Goal: Task Accomplishment & Management: Use online tool/utility

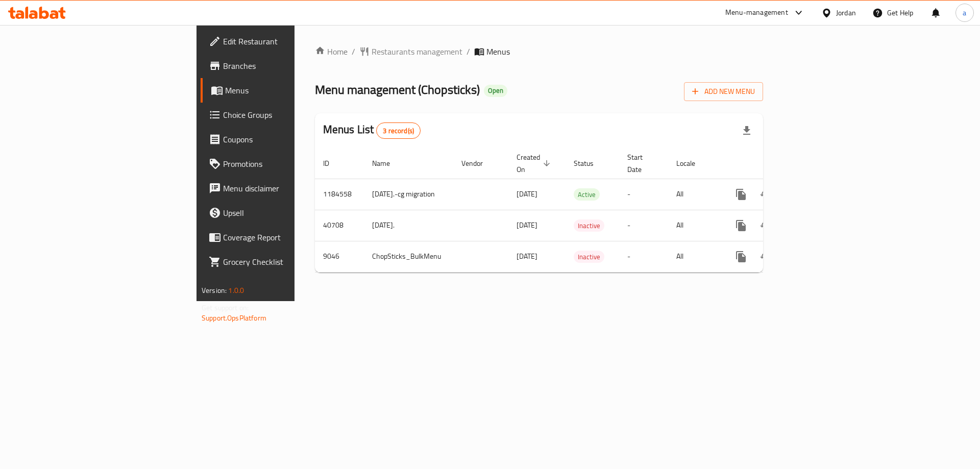
click at [223, 120] on span "Choice Groups" at bounding box center [287, 115] width 129 height 12
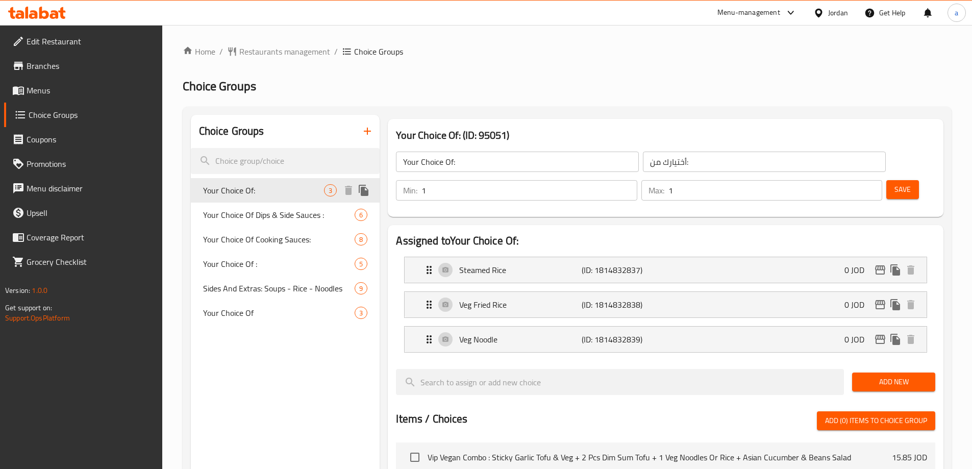
click at [292, 219] on span "Your Choice Of Dips & Side Sauces :" at bounding box center [279, 215] width 152 height 12
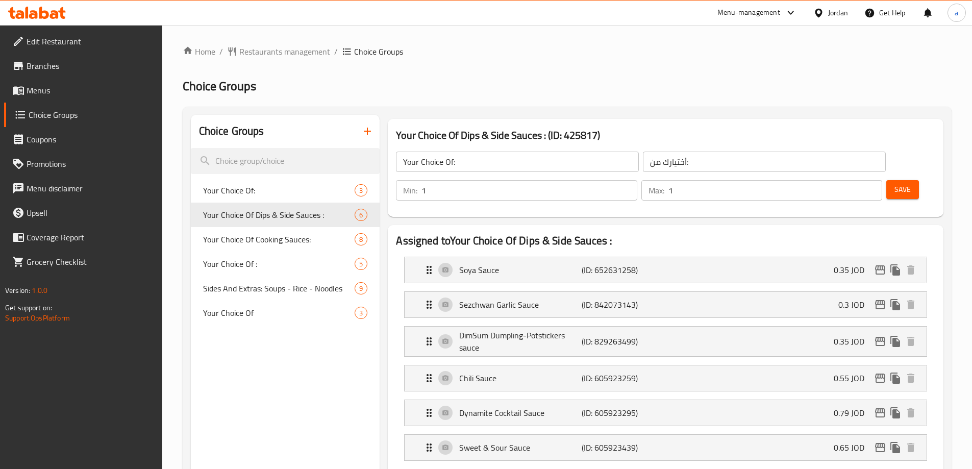
type input "Your Choice Of Dips & Side Sauces :"
type input "اختيارك من [DEMOGRAPHIC_DATA] والغموس:"
type input "0"
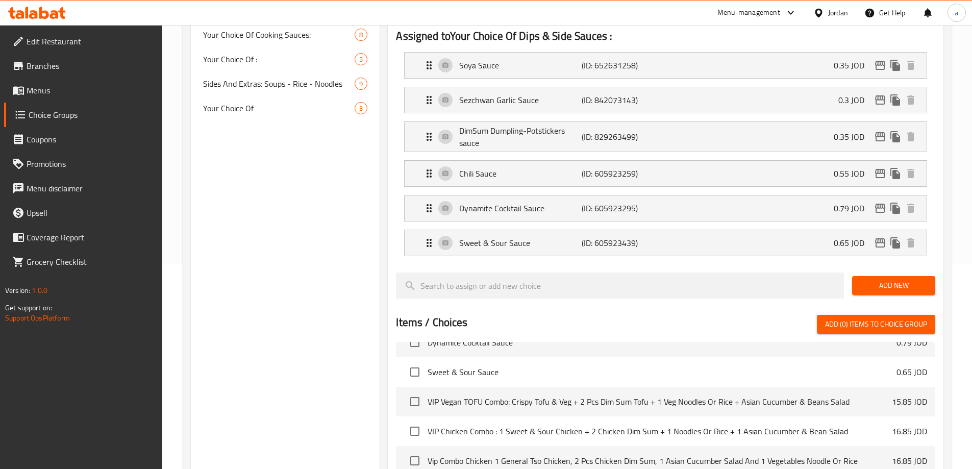
scroll to position [187, 0]
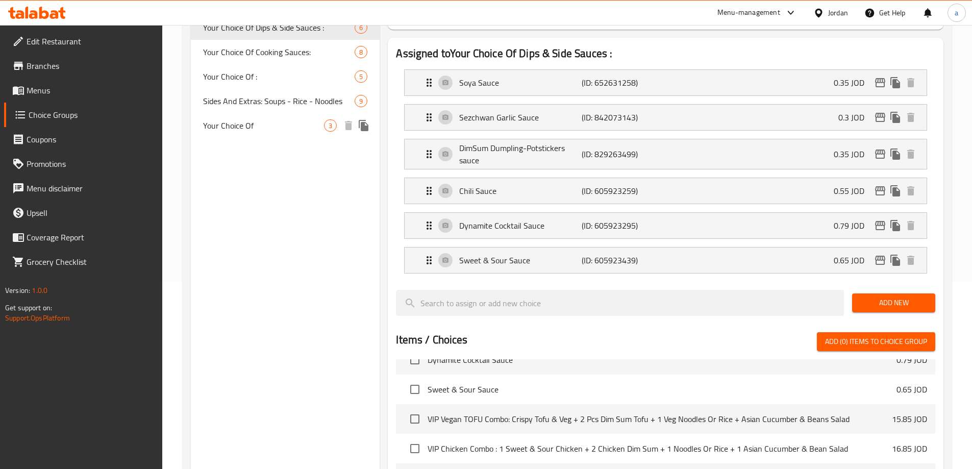
click at [266, 128] on span "Your Choice Of" at bounding box center [263, 125] width 121 height 12
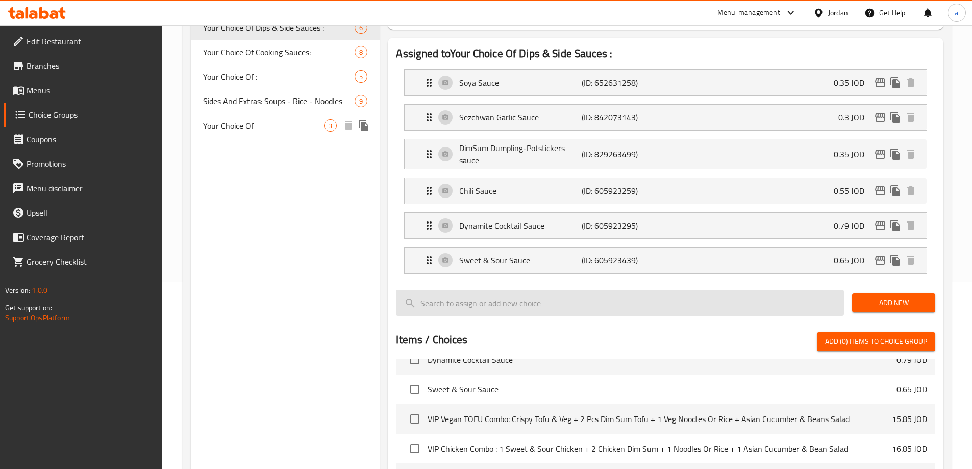
type input "Your Choice Of"
type input "اختيارك من"
type input "1"
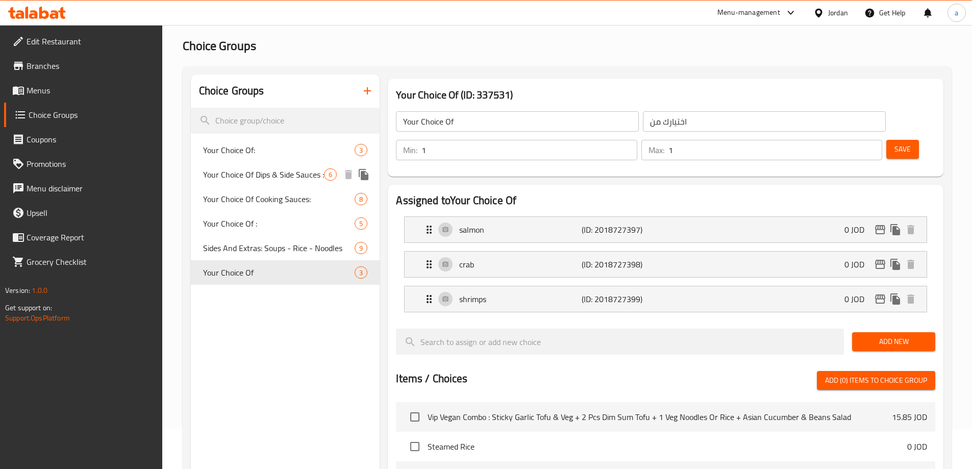
scroll to position [0, 0]
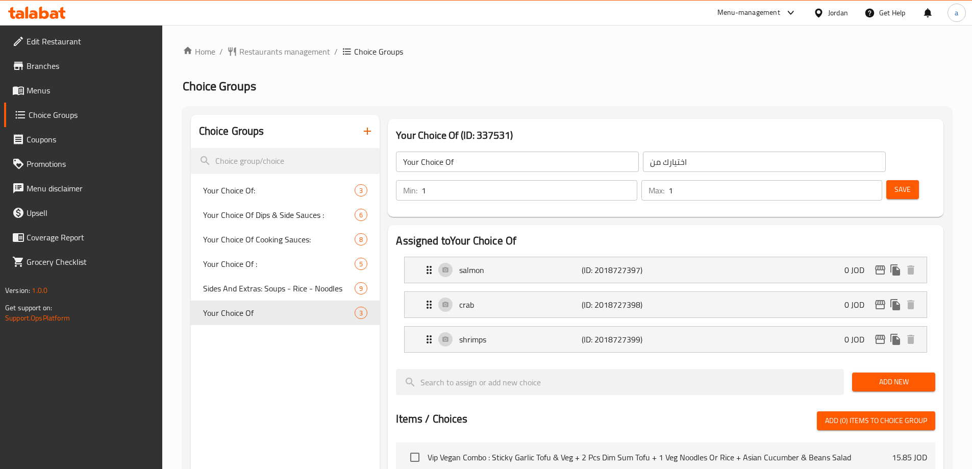
click at [537, 86] on h2 "Choice Groups" at bounding box center [567, 86] width 769 height 16
